Goal: Navigation & Orientation: Understand site structure

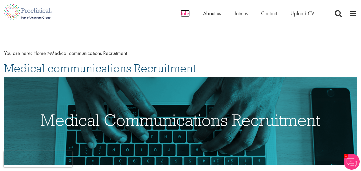
click at [181, 14] on span "Jobs" at bounding box center [185, 13] width 9 height 7
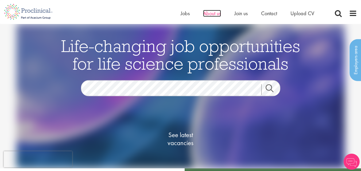
click at [210, 16] on span "About us" at bounding box center [212, 13] width 18 height 7
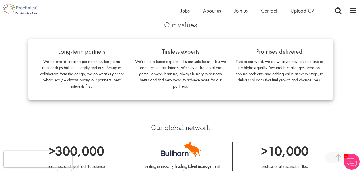
scroll to position [374, 0]
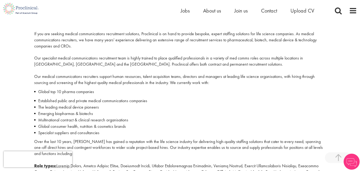
scroll to position [187, 0]
